Goal: Information Seeking & Learning: Understand process/instructions

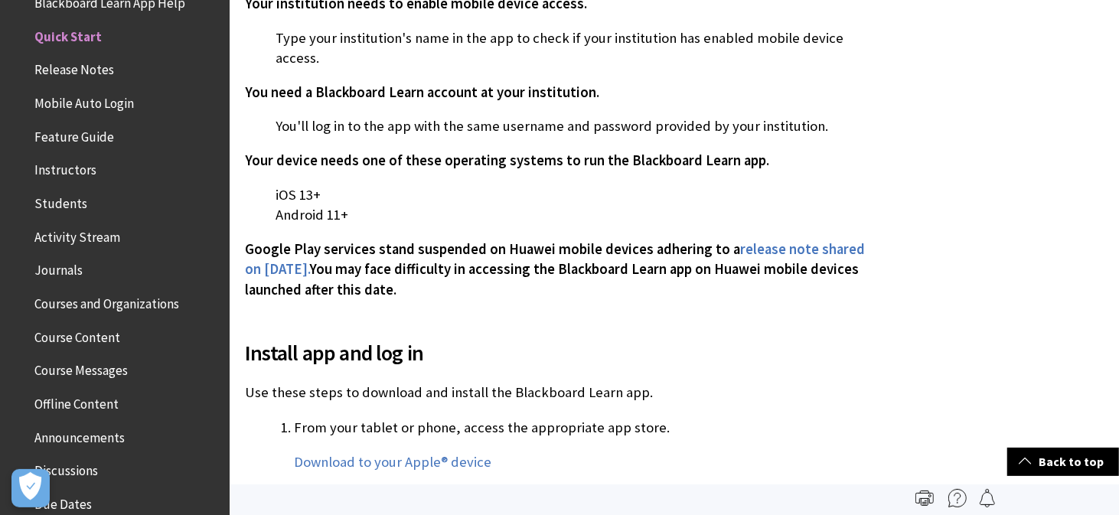
scroll to position [481, 0]
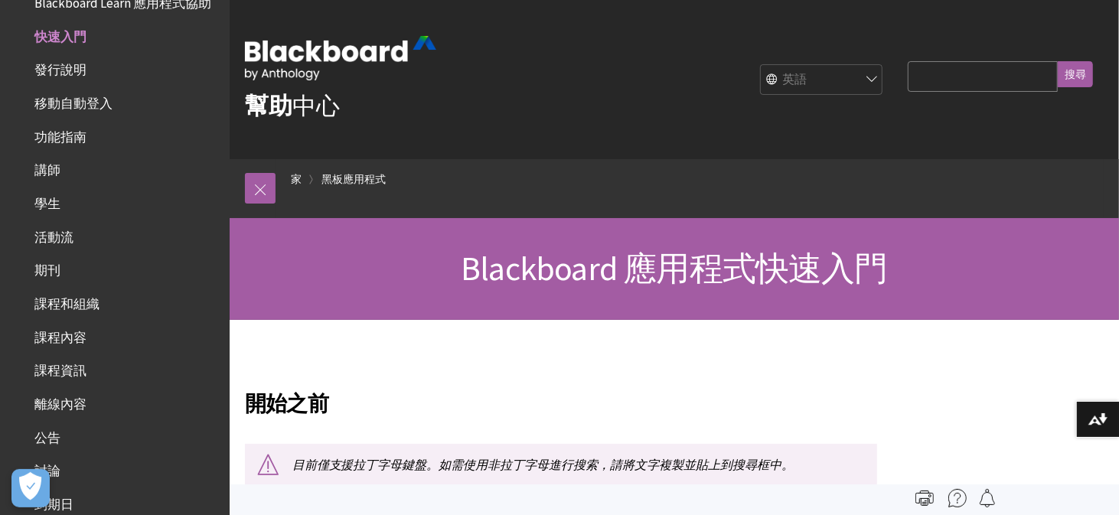
click at [868, 84] on select "英語 阿拉伯語 加泰隆尼亞 威爾斯語 德文 西班牙語 芬蘭語 法語 希伯來文 義大利語 日本語 한국어 荷蘭語 挪威語（博克馬爾語） 葡萄牙語、巴西 俄文 瑞…" at bounding box center [822, 80] width 122 height 31
select select "/zh-hans/Blackboard_App/Quick_Start"
click at [761, 65] on select "英語 阿拉伯語 加泰隆尼亞 威爾斯語 德文 西班牙語 芬蘭語 法語 希伯來文 義大利語 日本語 한국어 荷蘭語 挪威語（博克馬爾語） 葡萄牙語、巴西 俄文 瑞…" at bounding box center [822, 80] width 122 height 31
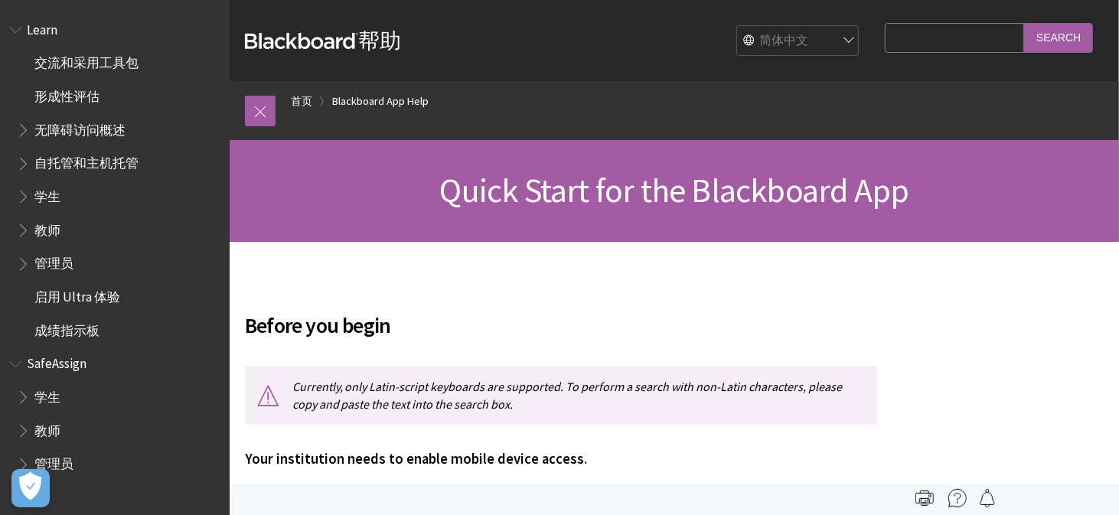
click at [822, 41] on select "English عربية Català Cymraeg Deutsch Español Suomi Français עברית Italiano 日本語 …" at bounding box center [798, 41] width 122 height 31
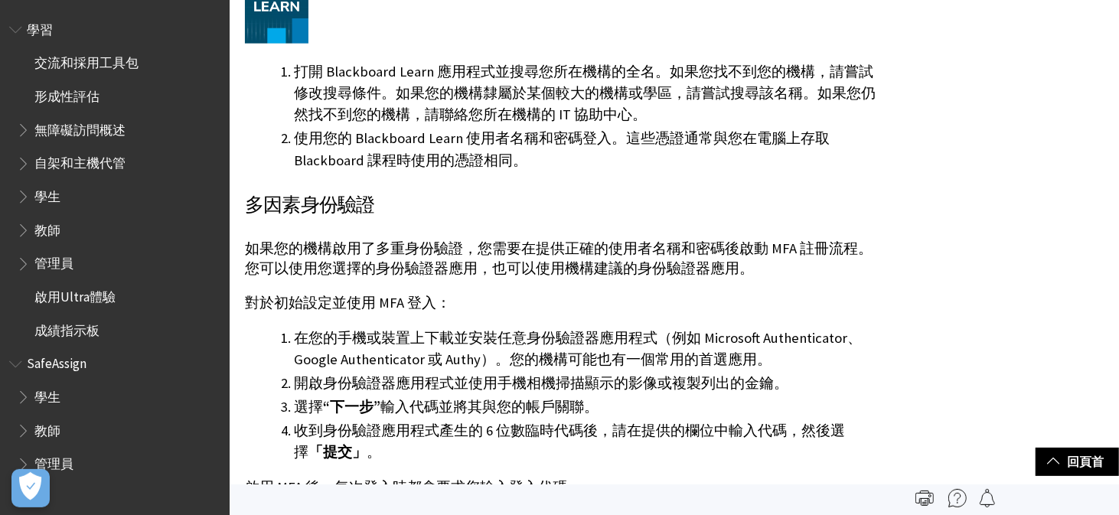
scroll to position [995, 0]
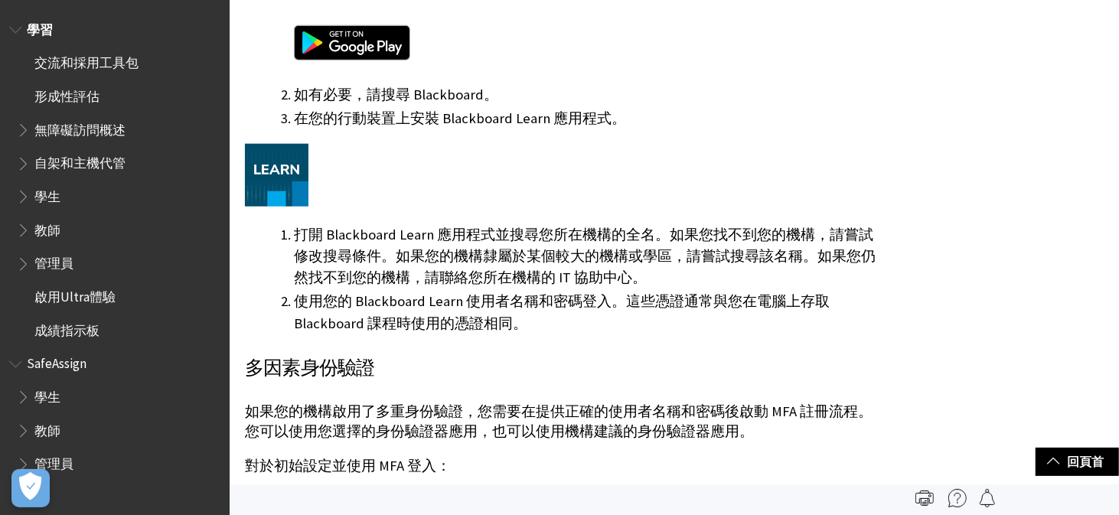
click at [22, 203] on span "Blackboard Learn 幫助的書籍大綱" at bounding box center [25, 193] width 16 height 19
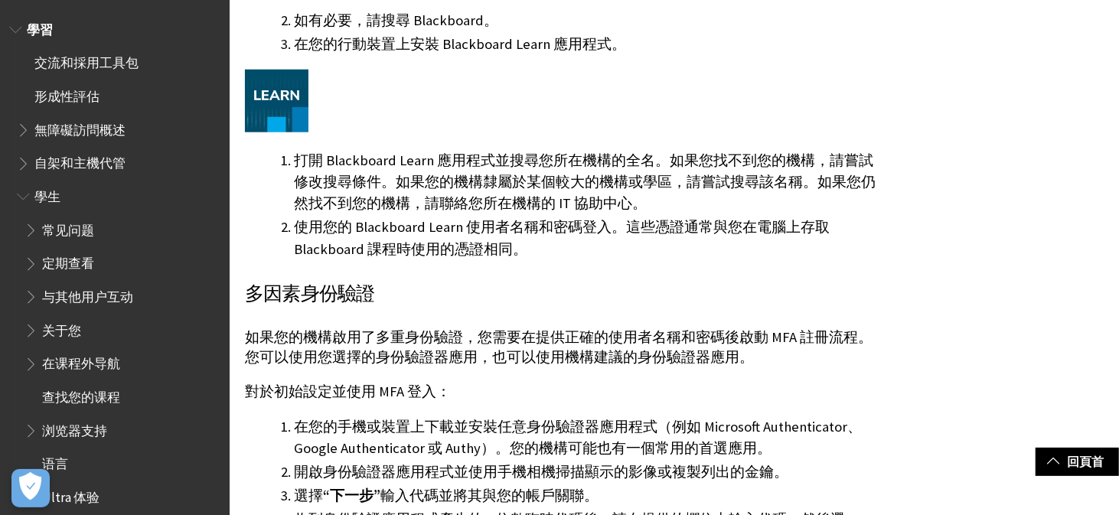
scroll to position [1072, 0]
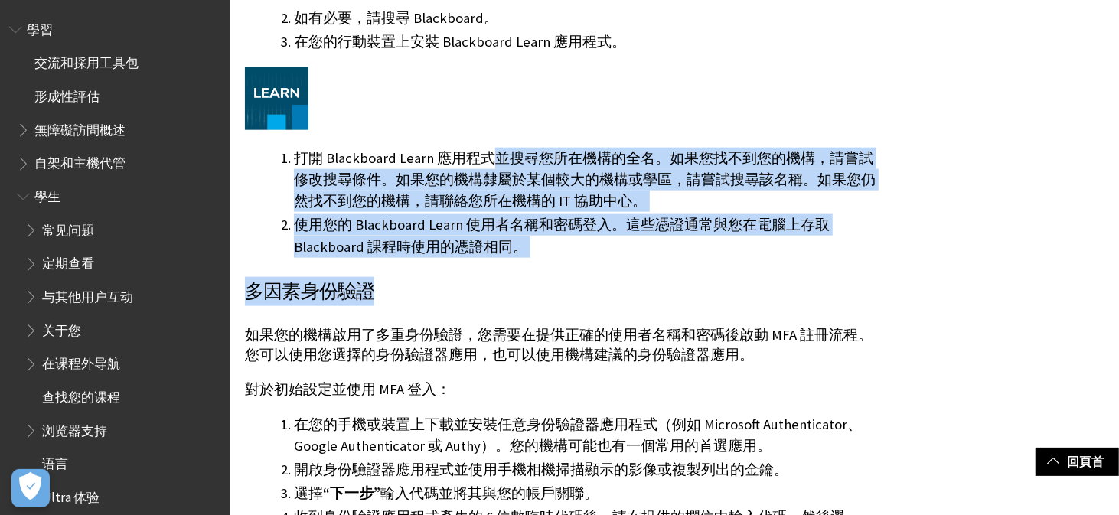
drag, startPoint x: 495, startPoint y: 142, endPoint x: 700, endPoint y: 281, distance: 247.6
click at [700, 281] on div "開始之前 目前僅支援拉丁字母鍵盤。如需使用非拉丁字母進行搜索，請將文字複製並貼上到搜尋框中。 您的機構需要啟用行動裝置存取。 在應用程式中輸入您所在機構的名稱…" at bounding box center [561, 410] width 632 height 2382
click at [700, 281] on h3 "多因素身份驗證" at bounding box center [561, 291] width 632 height 29
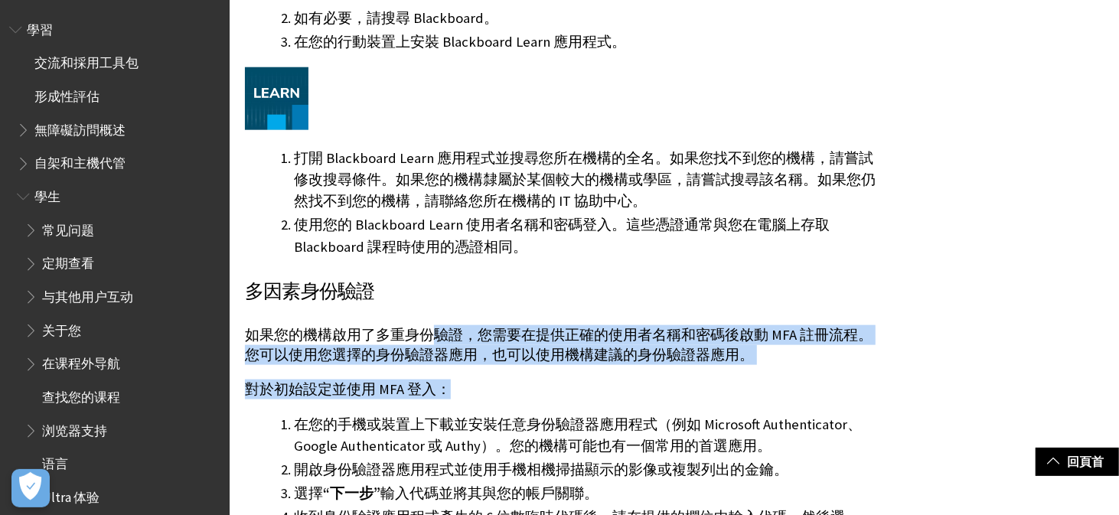
drag, startPoint x: 433, startPoint y: 322, endPoint x: 848, endPoint y: 388, distance: 420.3
click at [848, 388] on div "多因素身份驗證 如果您的機構啟用了多重身份驗證，您需要在提供正確的使用者名稱和密碼後啟動 MFA 註冊流程。您可以使用您選擇的身份驗證器應用，也可以使用機構建…" at bounding box center [561, 457] width 632 height 361
click at [848, 389] on p "對於初始設定並使用 MFA 登入：" at bounding box center [561, 390] width 632 height 20
click at [845, 371] on div "多因素身份驗證 如果您的機構啟用了多重身份驗證，您需要在提供正確的使用者名稱和密碼後啟動 MFA 註冊流程。您可以使用您選擇的身份驗證器應用，也可以使用機構建…" at bounding box center [561, 457] width 632 height 361
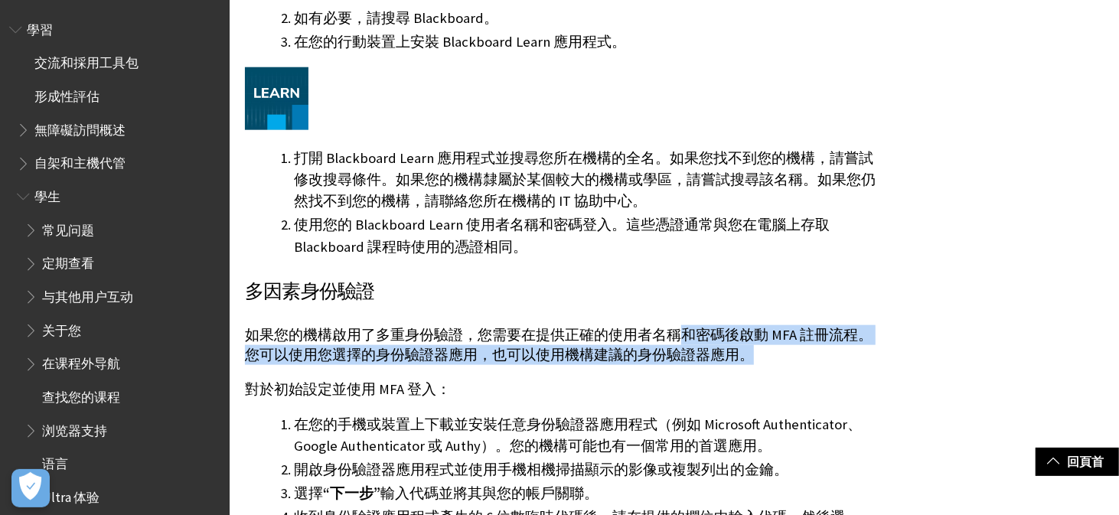
drag, startPoint x: 671, startPoint y: 334, endPoint x: 727, endPoint y: 356, distance: 60.1
click at [727, 356] on font "如果您的機構啟用了多重身份驗證，您需要在提供正確的使用者名稱和密碼後啟動 MFA 註冊流程。您可以使用您選擇的身份驗證器應用，也可以使用機構建議的身份驗證器應…" at bounding box center [559, 345] width 628 height 38
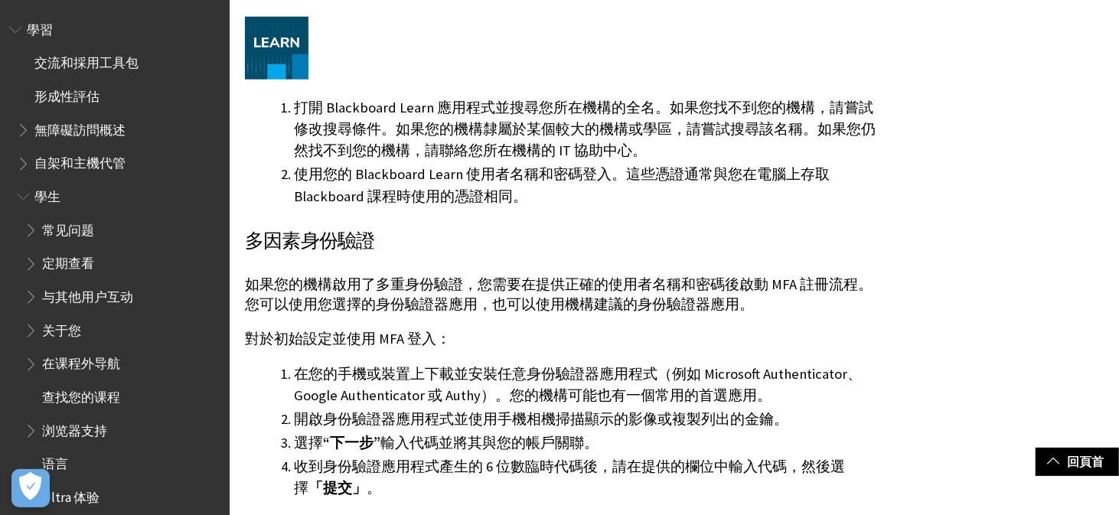
scroll to position [1148, 0]
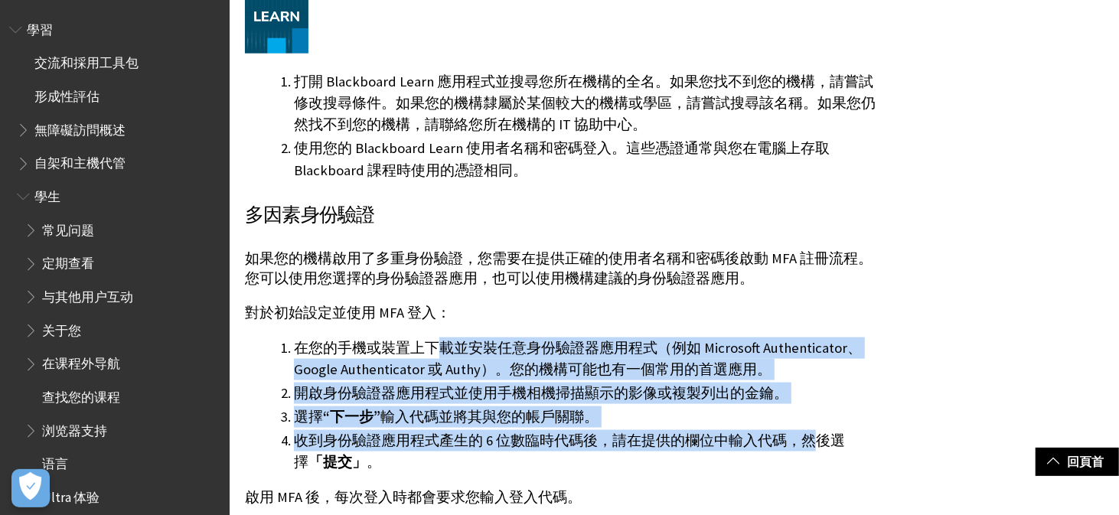
drag, startPoint x: 440, startPoint y: 343, endPoint x: 808, endPoint y: 436, distance: 379.7
click at [808, 436] on ol "在您的手機或裝置上下載並安裝任意身份驗證器應用程式（例如 Microsoft Authenticator、Google Authenticator 或 Aut…" at bounding box center [561, 406] width 632 height 136
click at [808, 436] on font "收到身份驗證應用程式產生的 6 位數臨時代碼後，請在提供的欄位中輸入代碼，然後選擇" at bounding box center [569, 451] width 551 height 39
drag, startPoint x: 617, startPoint y: 351, endPoint x: 822, endPoint y: 449, distance: 227.1
click at [822, 449] on ol "在您的手機或裝置上下載並安裝任意身份驗證器應用程式（例如 Microsoft Authenticator、Google Authenticator 或 Aut…" at bounding box center [561, 406] width 632 height 136
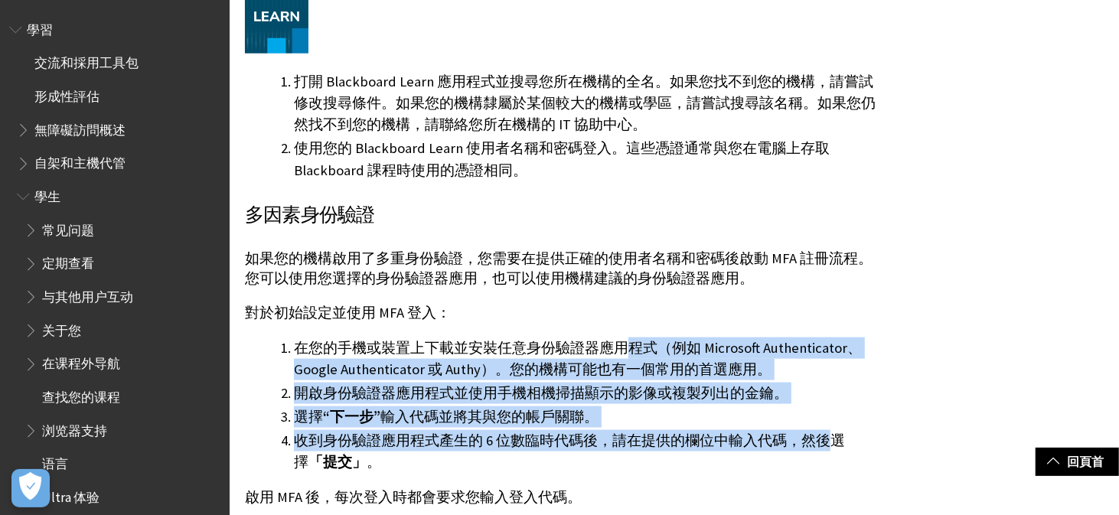
click at [822, 449] on font "收到身份驗證應用程式產生的 6 位數臨時代碼後，請在提供的欄位中輸入代碼，然後選擇" at bounding box center [569, 451] width 551 height 39
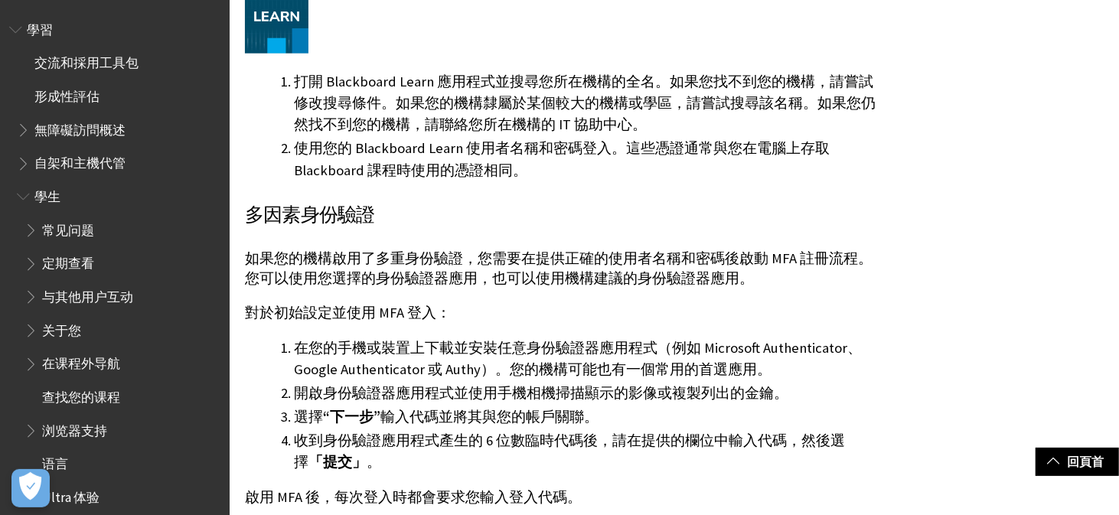
drag, startPoint x: 560, startPoint y: 355, endPoint x: 759, endPoint y: 420, distance: 208.7
click at [759, 420] on ol "在您的手機或裝置上下載並安裝任意身份驗證器應用程式（例如 Microsoft Authenticator、Google Authenticator 或 Aut…" at bounding box center [561, 406] width 632 height 136
click at [759, 420] on li "選擇 “下一步” 輸入代碼並將其與您的帳戶關聯。" at bounding box center [585, 417] width 583 height 21
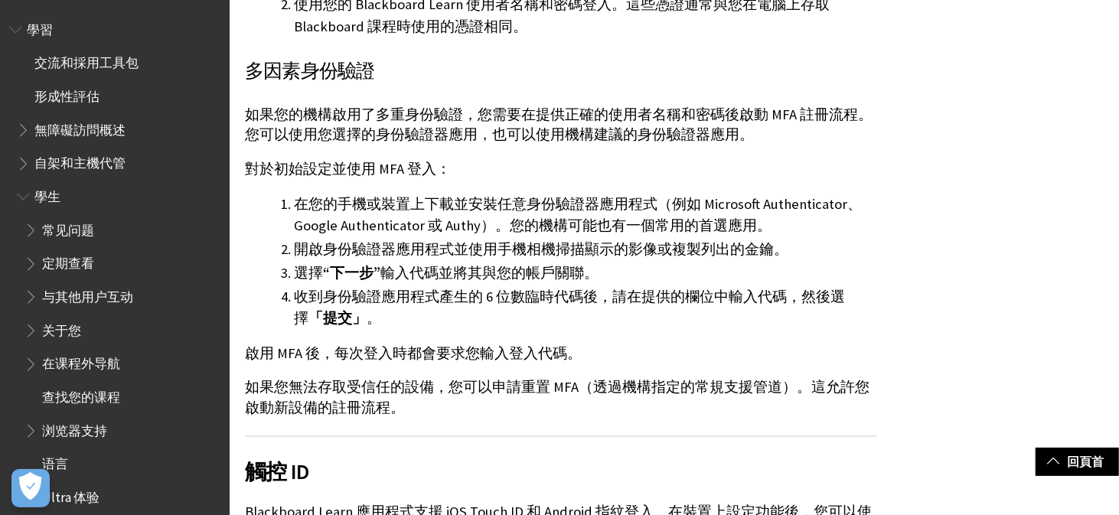
scroll to position [1302, 0]
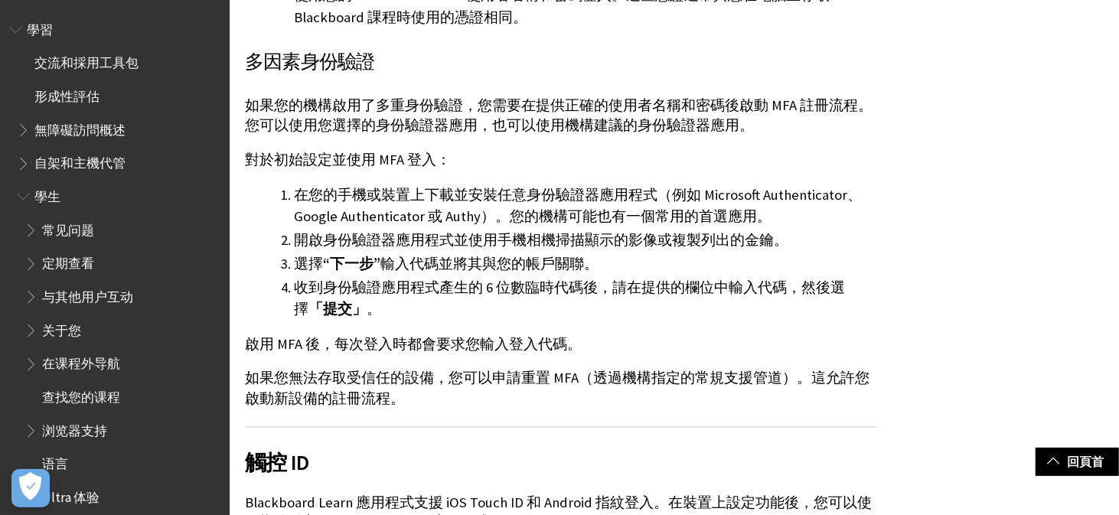
drag, startPoint x: 414, startPoint y: 335, endPoint x: 657, endPoint y: 406, distance: 252.7
click at [657, 406] on div "多因素身份驗證 如果您的機構啟用了多重身份驗證，您需要在提供正確的使用者名稱和密碼後啟動 MFA 註冊流程。您可以使用您選擇的身份驗證器應用，也可以使用機構建…" at bounding box center [561, 227] width 632 height 361
click at [657, 406] on p "如果您無法存取受信任的設備，您可以申請重置 MFA（透過機構指定的常規支援管道）。這允許您啟動新設備的註冊流程。" at bounding box center [561, 388] width 632 height 40
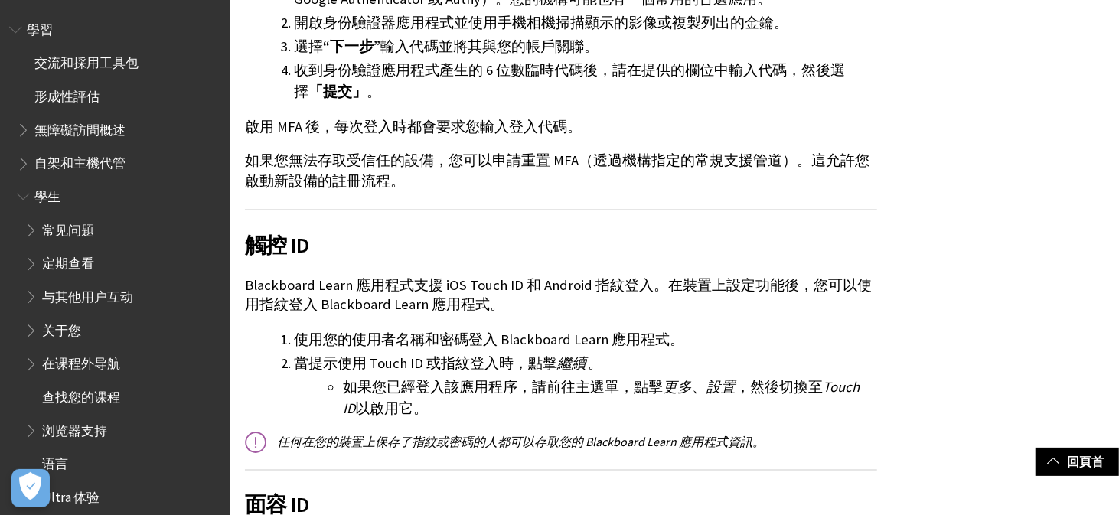
scroll to position [1531, 0]
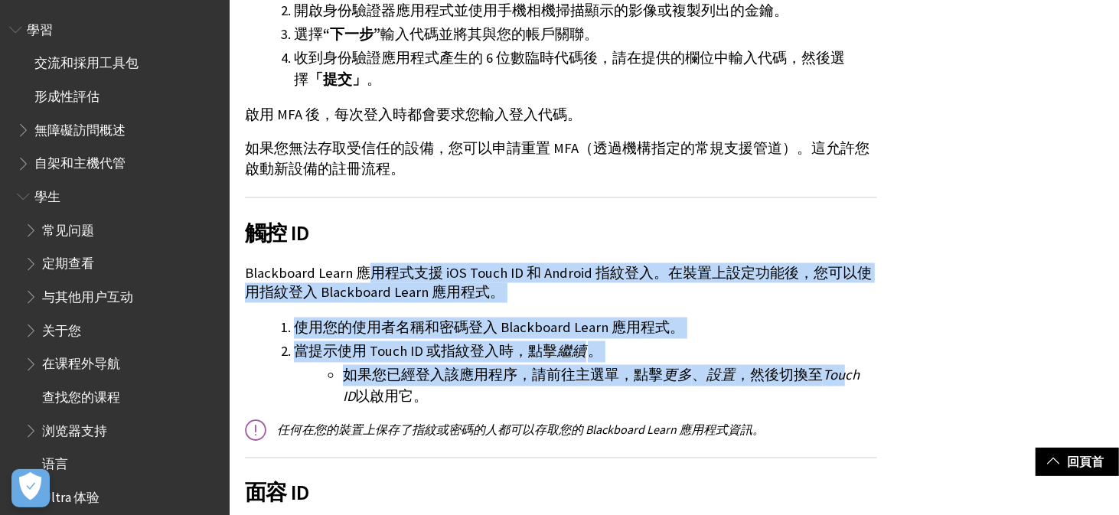
drag, startPoint x: 366, startPoint y: 274, endPoint x: 839, endPoint y: 385, distance: 486.0
click at [854, 351] on li "當提示使用 Touch ID 或指紋登入時，點擊 繼續 。 如果您已經登入該應用程序，請前往主選單，點擊 更多 、 設置 ，然後切換至 Touch ID 以啟…" at bounding box center [585, 374] width 583 height 67
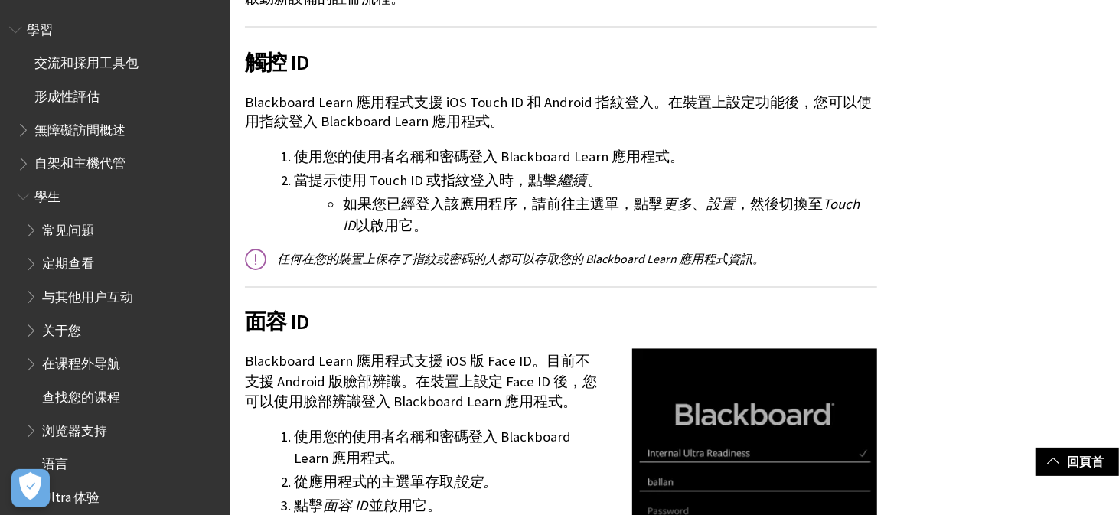
scroll to position [1837, 0]
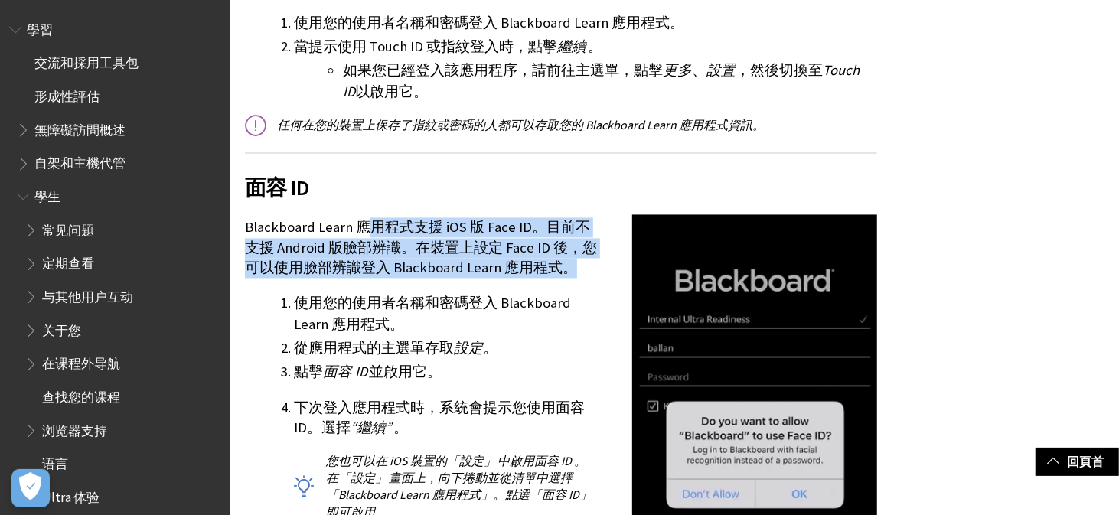
drag, startPoint x: 371, startPoint y: 227, endPoint x: 554, endPoint y: 268, distance: 187.4
click at [554, 268] on font "Blackboard Learn 應用程式支援 iOS 版 Face ID。目前不支援 Android 版臉部辨識。在裝置上設定 Face ID 後，您可以使…" at bounding box center [421, 246] width 352 height 57
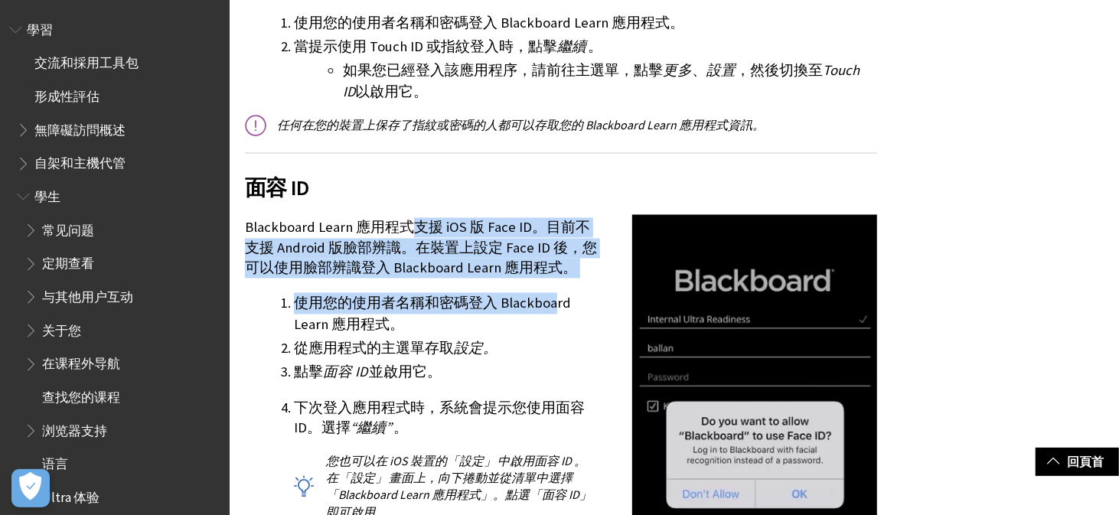
drag, startPoint x: 407, startPoint y: 231, endPoint x: 550, endPoint y: 283, distance: 152.3
drag, startPoint x: 492, startPoint y: 227, endPoint x: 550, endPoint y: 296, distance: 90.2
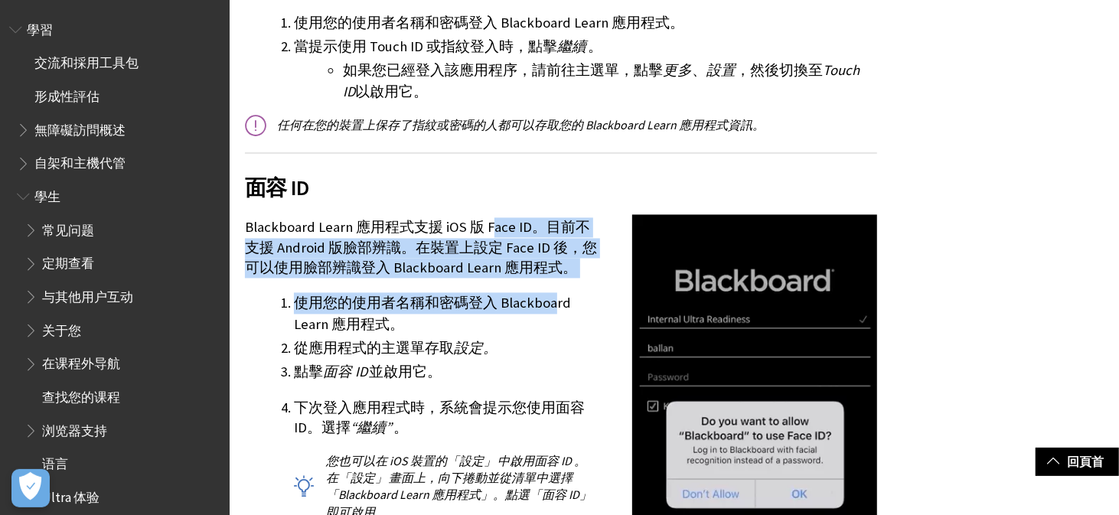
click at [550, 296] on font "使用您的使用者名稱和密碼登入 Blackboard Learn 應用程式。" at bounding box center [432, 313] width 277 height 39
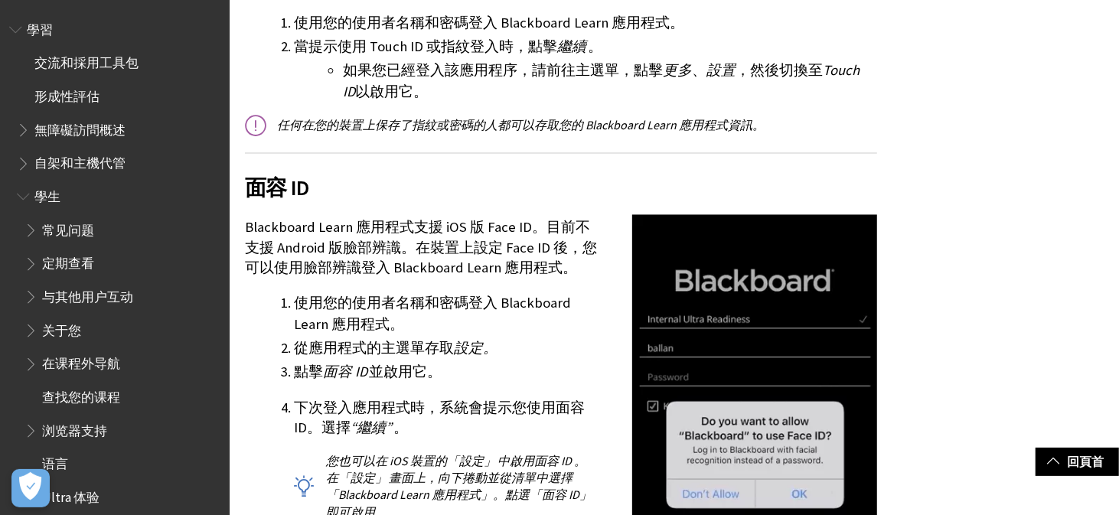
drag, startPoint x: 477, startPoint y: 237, endPoint x: 557, endPoint y: 318, distance: 114.8
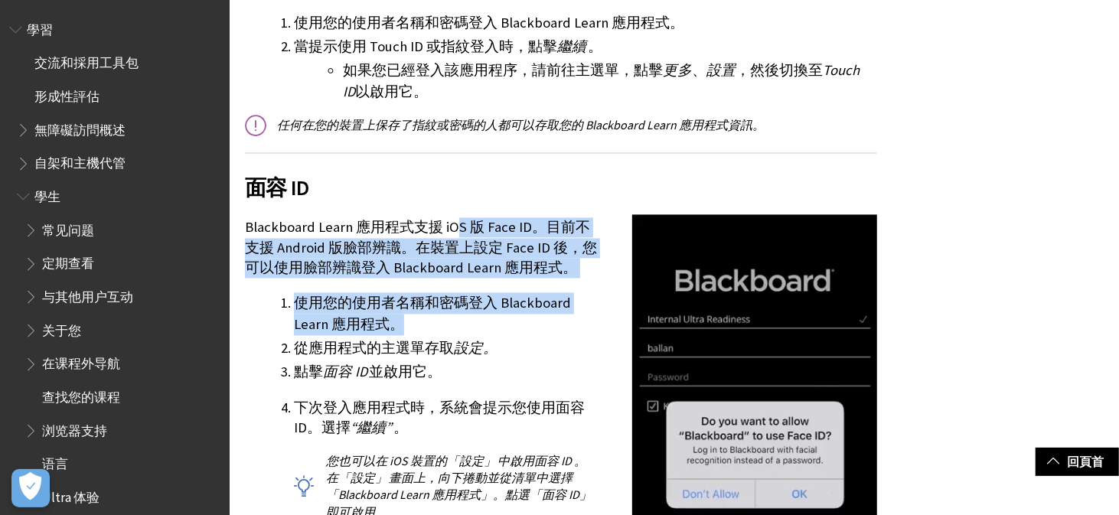
drag, startPoint x: 455, startPoint y: 207, endPoint x: 538, endPoint y: 325, distance: 144.4
click at [538, 325] on li "使用您的使用者名稱和密碼登入 Blackboard Learn 應用程式。" at bounding box center [585, 313] width 583 height 43
drag, startPoint x: 452, startPoint y: 216, endPoint x: 523, endPoint y: 306, distance: 114.6
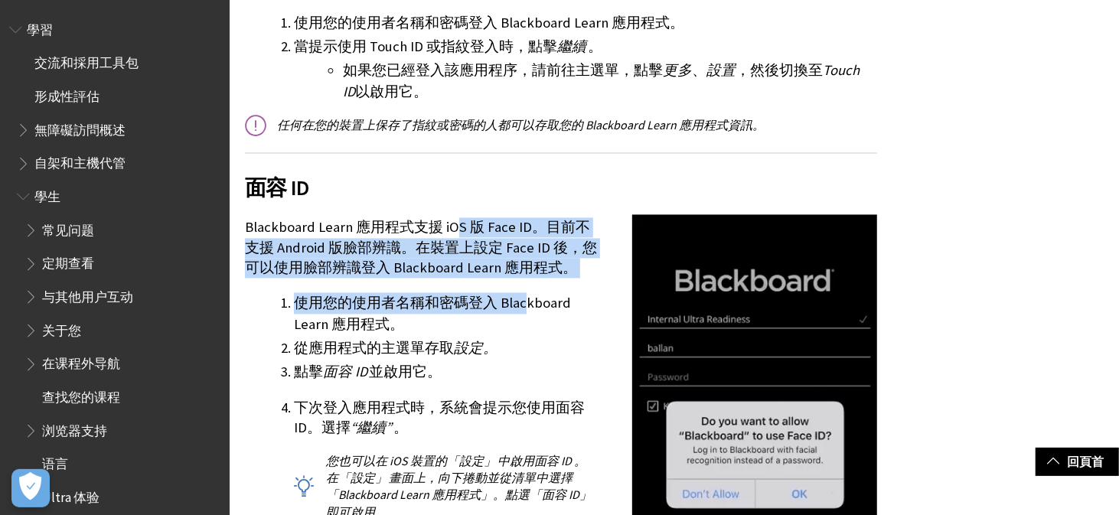
click at [523, 306] on font "使用您的使用者名稱和密碼登入 Blackboard Learn 應用程式。" at bounding box center [432, 313] width 277 height 39
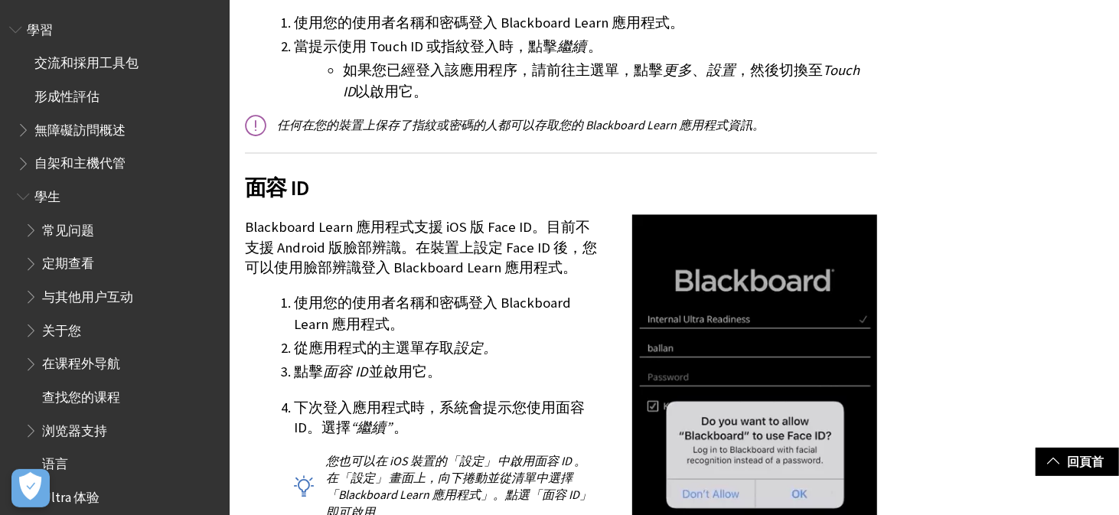
scroll to position [1913, 0]
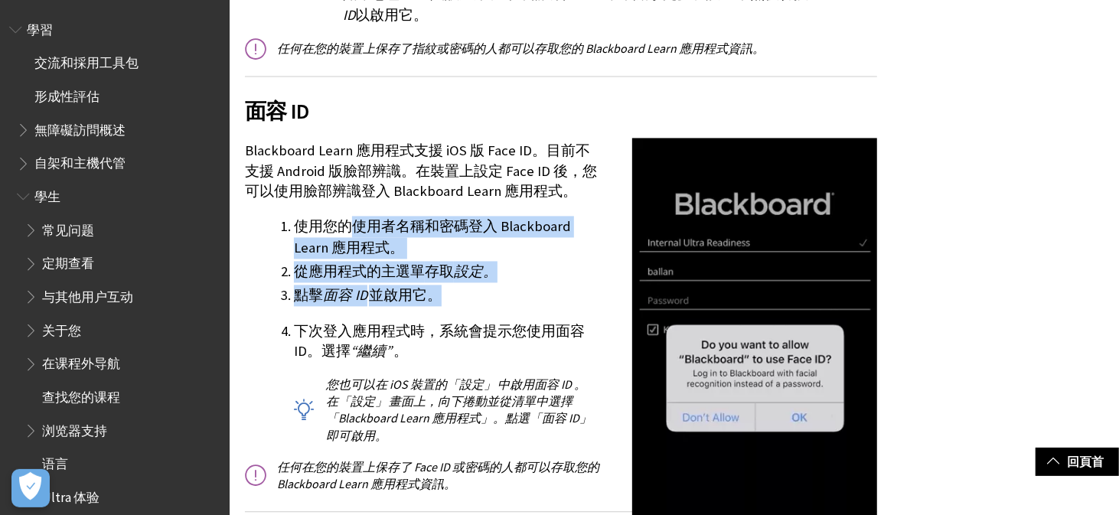
drag, startPoint x: 353, startPoint y: 220, endPoint x: 467, endPoint y: 302, distance: 140.4
click at [467, 302] on ol "使用您的使用者名稱和密碼登入 Blackboard Learn 應用程式。 從應用程式的主選單 存取 設定。 點擊 面容 ID 並啟用它。 下次登入應用程式時…" at bounding box center [561, 330] width 632 height 228
click at [467, 302] on li "點擊 面容 ID 並啟用它。" at bounding box center [585, 295] width 583 height 21
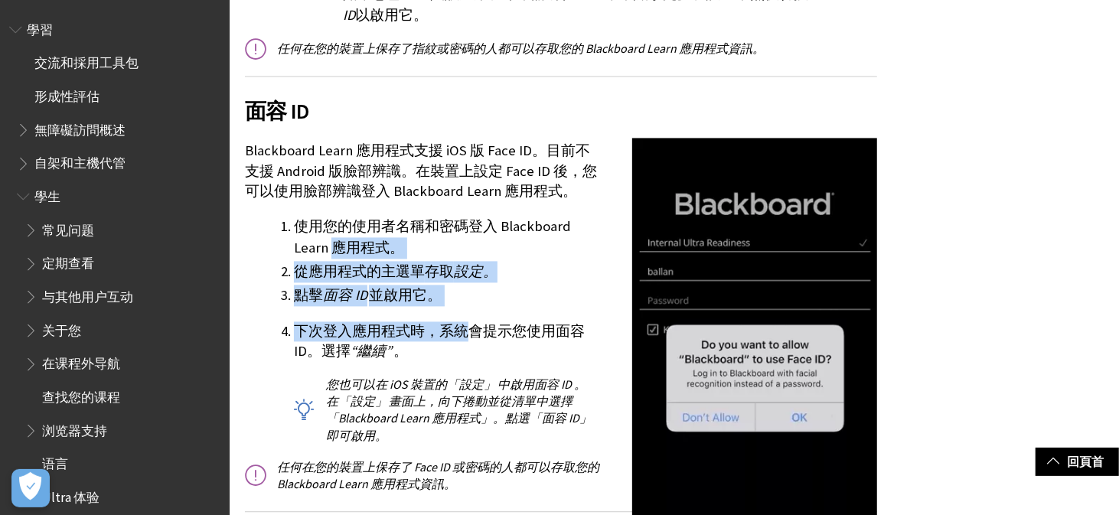
drag, startPoint x: 330, startPoint y: 237, endPoint x: 466, endPoint y: 323, distance: 161.0
click at [466, 323] on ol "使用您的使用者名稱和密碼登入 Blackboard Learn 應用程式。 從應用程式的主選單 存取 設定。 點擊 面容 ID 並啟用它。 下次登入應用程式時…" at bounding box center [561, 330] width 632 height 228
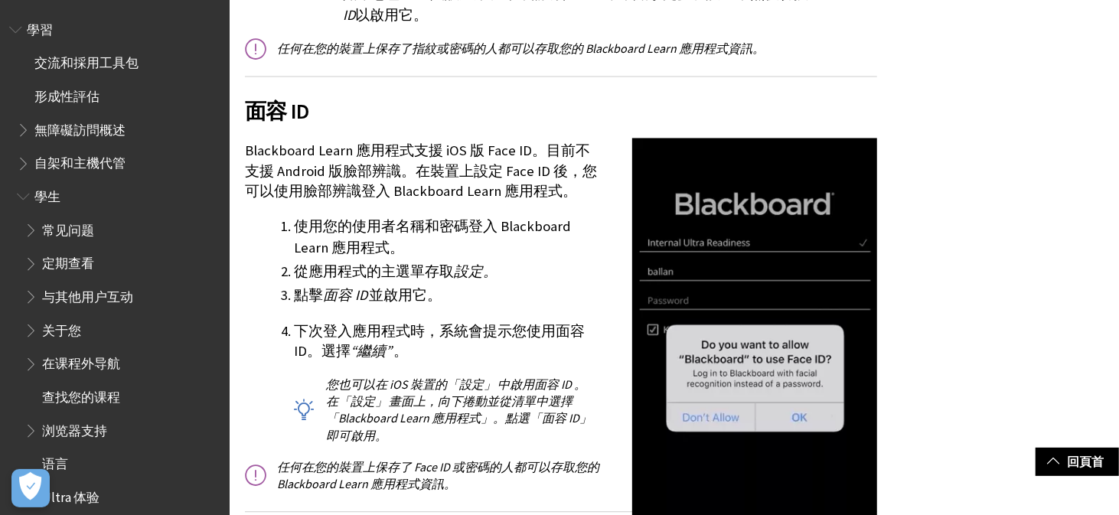
click at [489, 355] on p "下次登入應用程式時，系統會提示您使用面容 ID。選擇 “繼續” 。" at bounding box center [585, 342] width 583 height 40
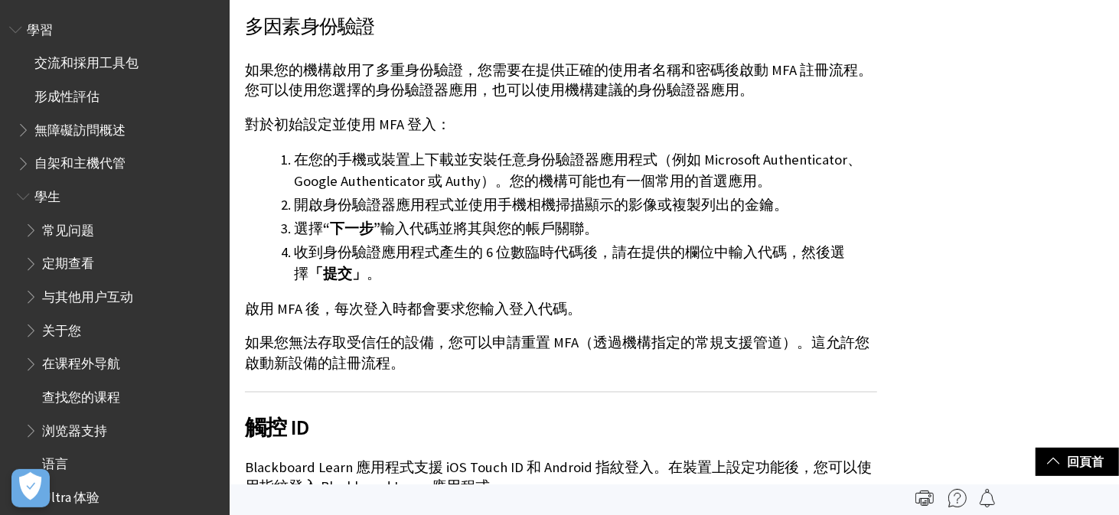
scroll to position [1301, 0]
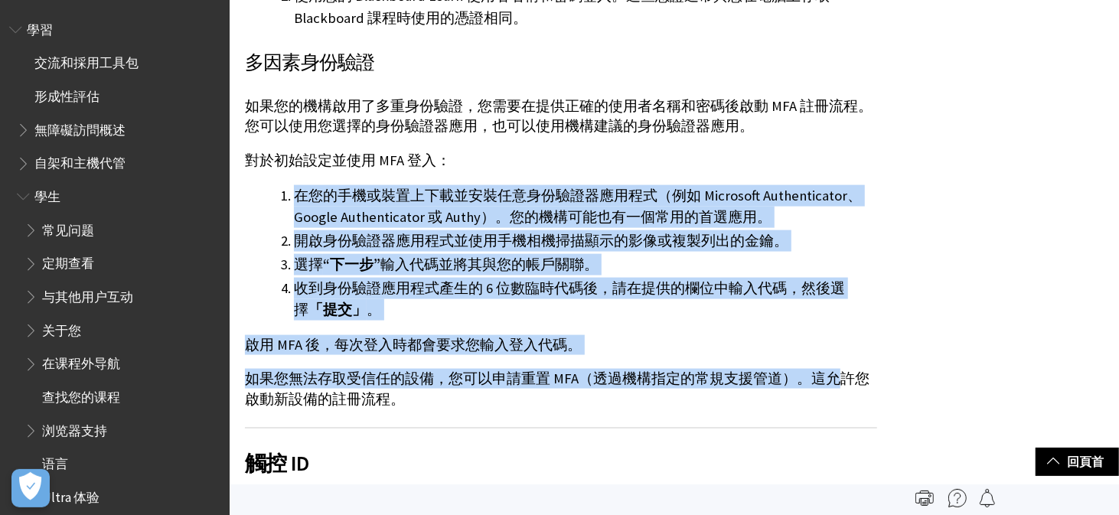
drag, startPoint x: 468, startPoint y: 155, endPoint x: 827, endPoint y: 380, distance: 423.8
click at [827, 380] on div "多因素身份驗證 如果您的機構啟用了多重身份驗證，您需要在提供正確的使用者名稱和密碼後啟動 MFA 註冊流程。您可以使用您選擇的身份驗證器應用，也可以使用機構建…" at bounding box center [561, 228] width 632 height 361
click at [827, 380] on font "如果您無法存取受信任的設備，您可以申請重置 MFA（透過機構指定的常規支援管道）。這允許您啟動新設備的註冊流程。" at bounding box center [557, 389] width 625 height 38
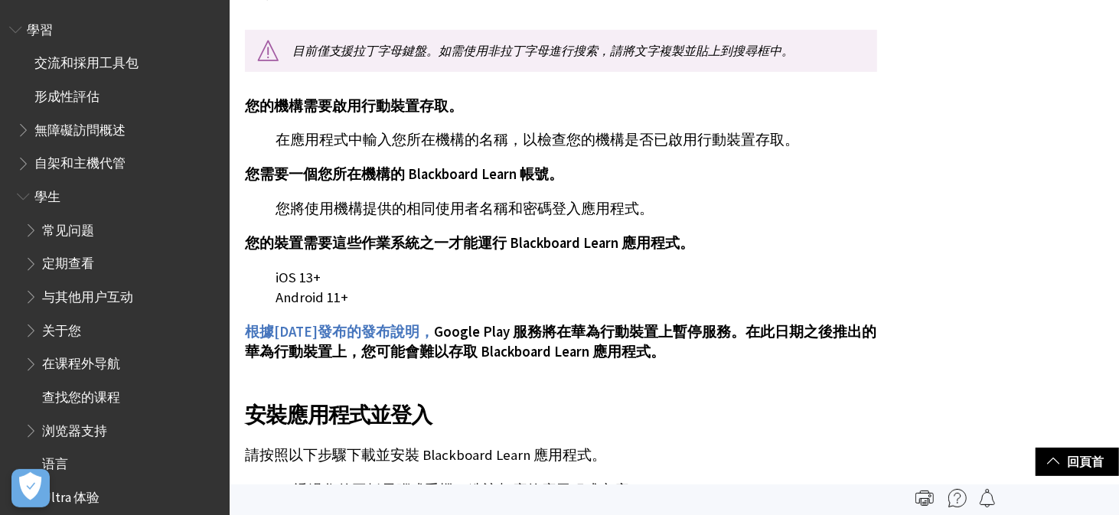
scroll to position [152, 0]
